Goal: Navigation & Orientation: Find specific page/section

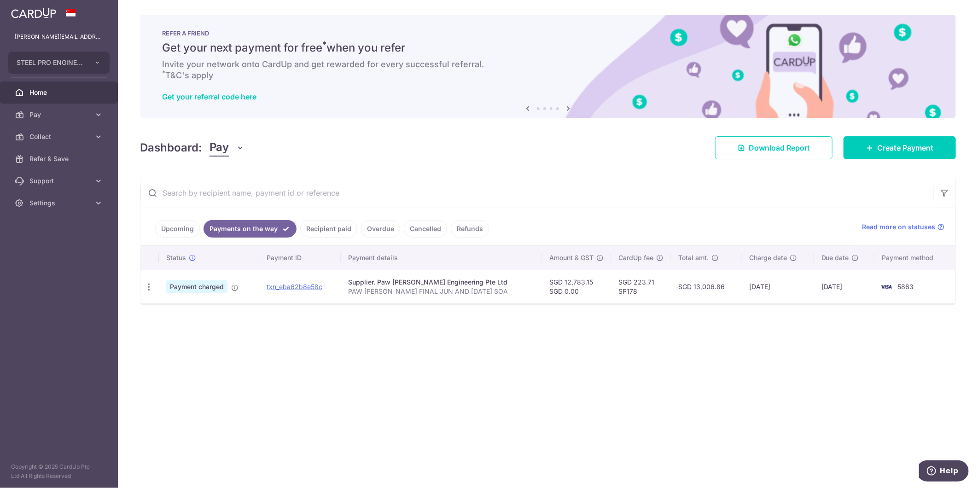
click at [335, 221] on link "Recipient paid" at bounding box center [328, 228] width 57 height 17
click at [255, 227] on link "Payments on the way" at bounding box center [243, 228] width 80 height 17
